Goal: Information Seeking & Learning: Compare options

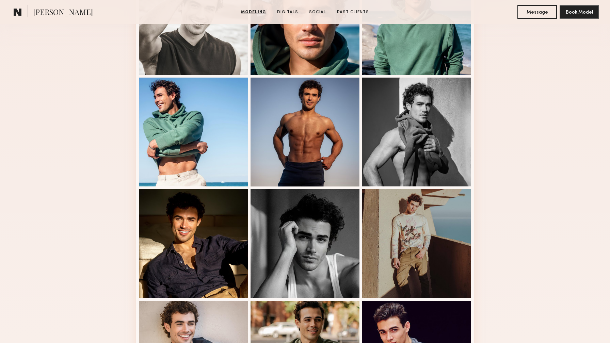
scroll to position [294, 0]
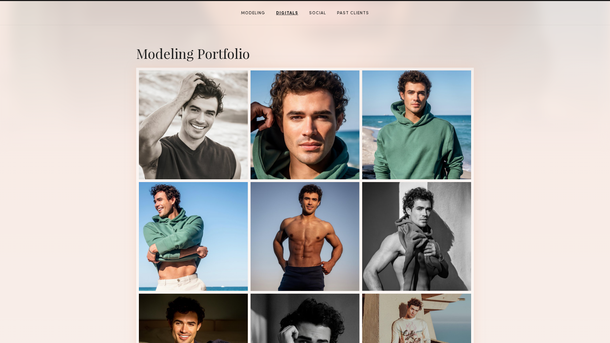
scroll to position [0, 0]
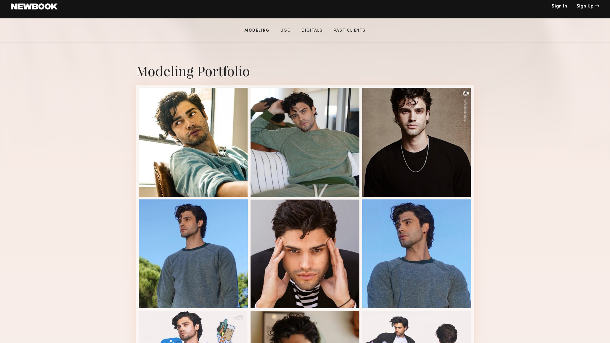
scroll to position [114, 0]
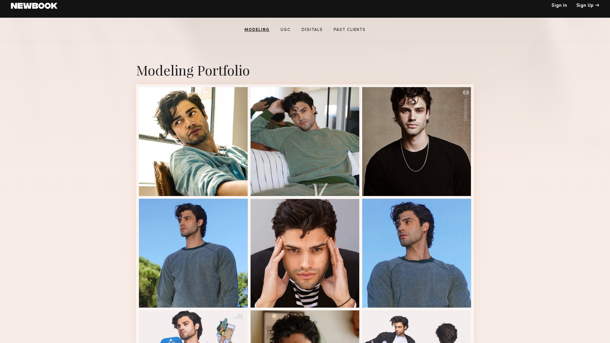
click at [122, 141] on div "Modeling Portfolio View More" at bounding box center [305, 307] width 610 height 530
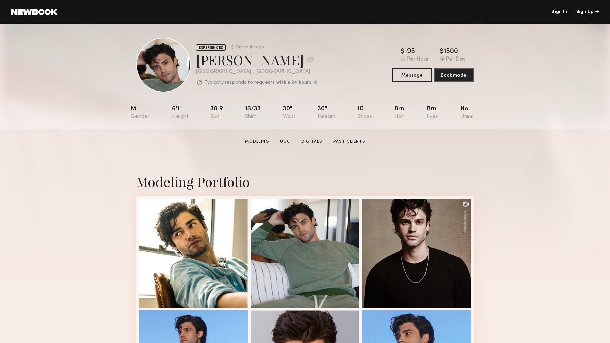
scroll to position [0, 0]
